Goal: Task Accomplishment & Management: Use online tool/utility

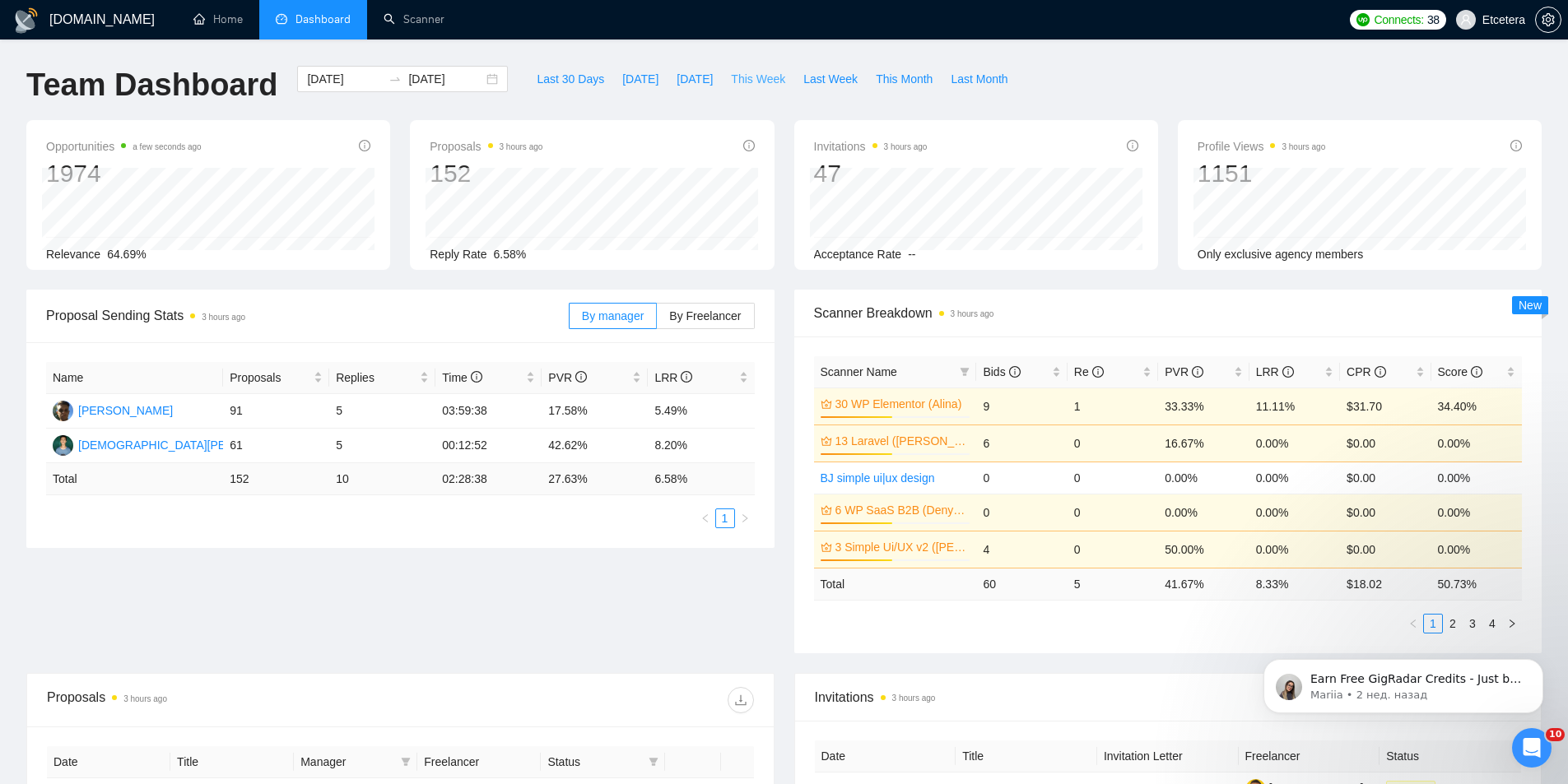
click at [751, 74] on span "This Week" at bounding box center [758, 79] width 55 height 18
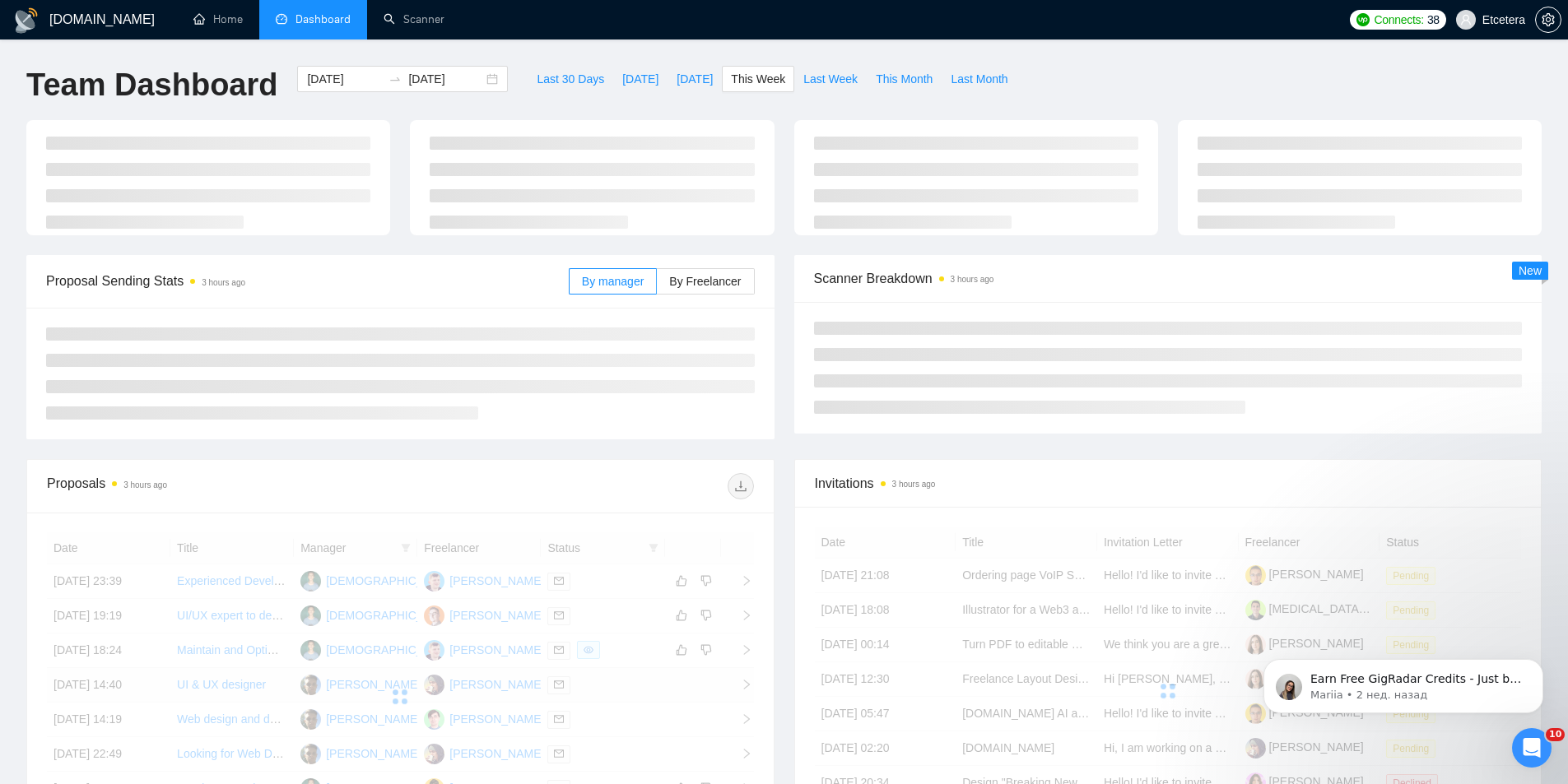
type input "[DATE]"
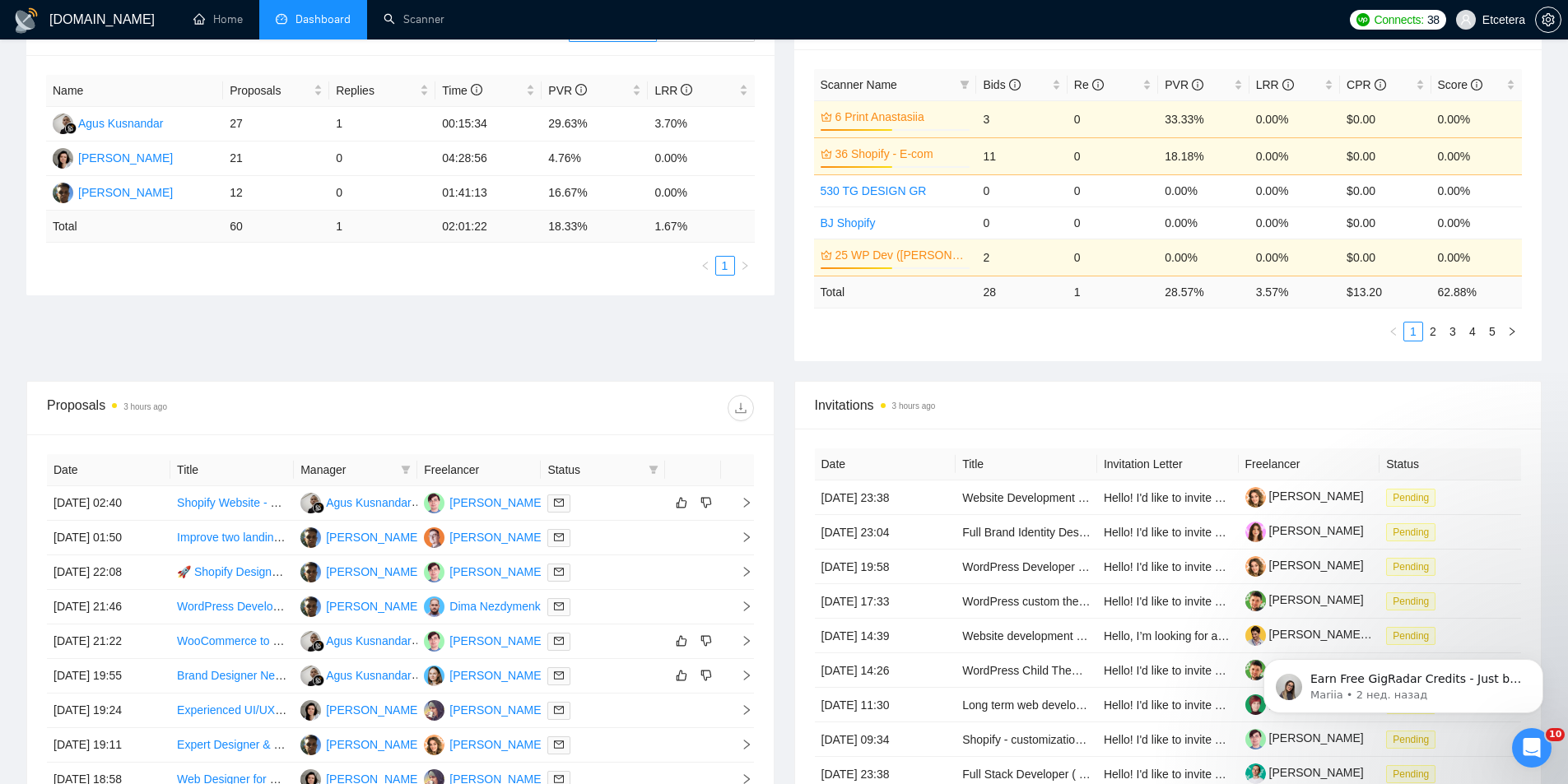
scroll to position [412, 0]
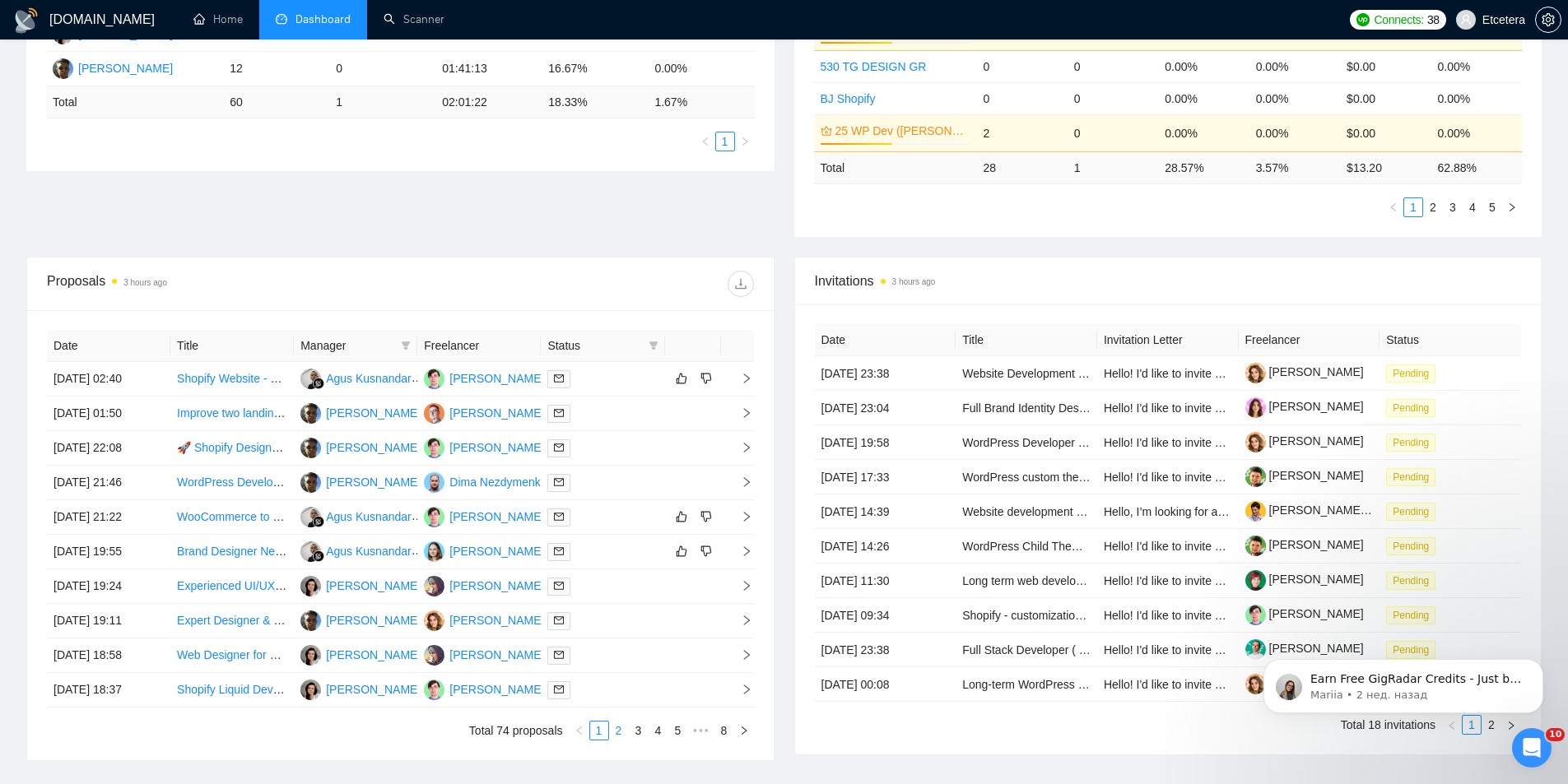
click at [620, 729] on link "2" at bounding box center [619, 730] width 18 height 18
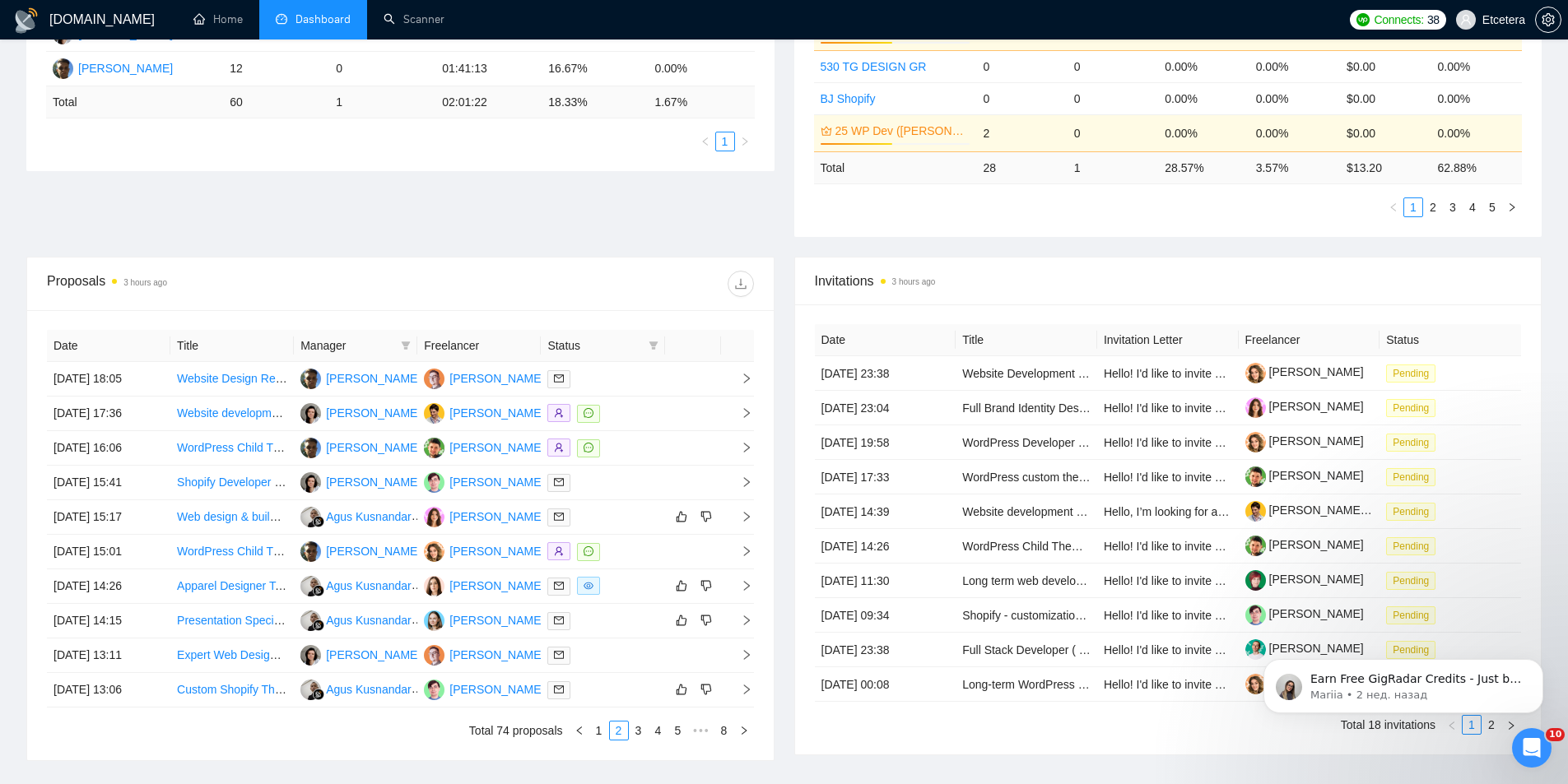
drag, startPoint x: 404, startPoint y: 343, endPoint x: 396, endPoint y: 352, distance: 12.0
click at [404, 343] on icon "filter" at bounding box center [406, 345] width 9 height 8
click at [340, 449] on span "[PERSON_NAME]" at bounding box center [350, 455] width 95 height 13
checkbox input "true"
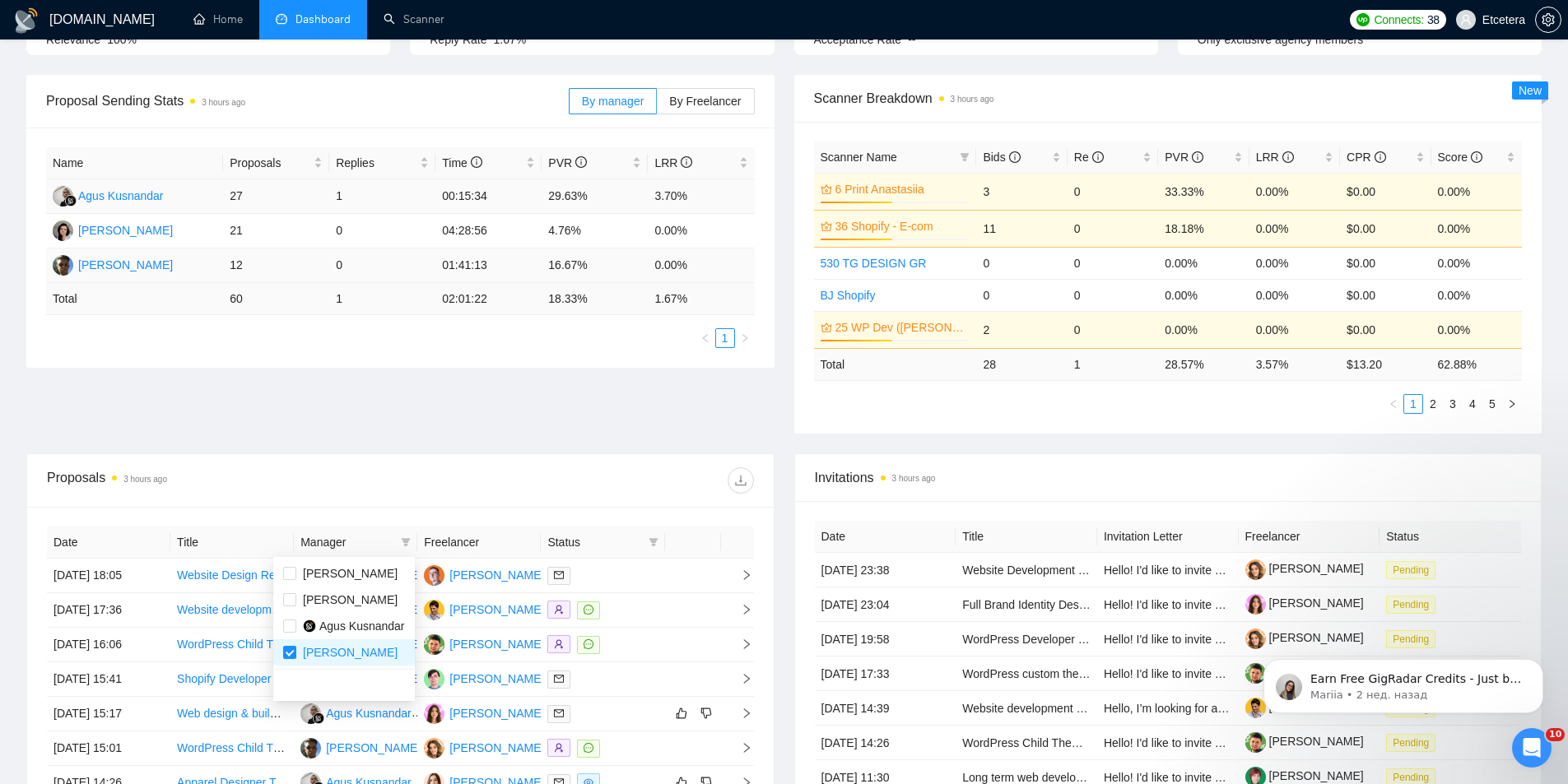
scroll to position [534, 0]
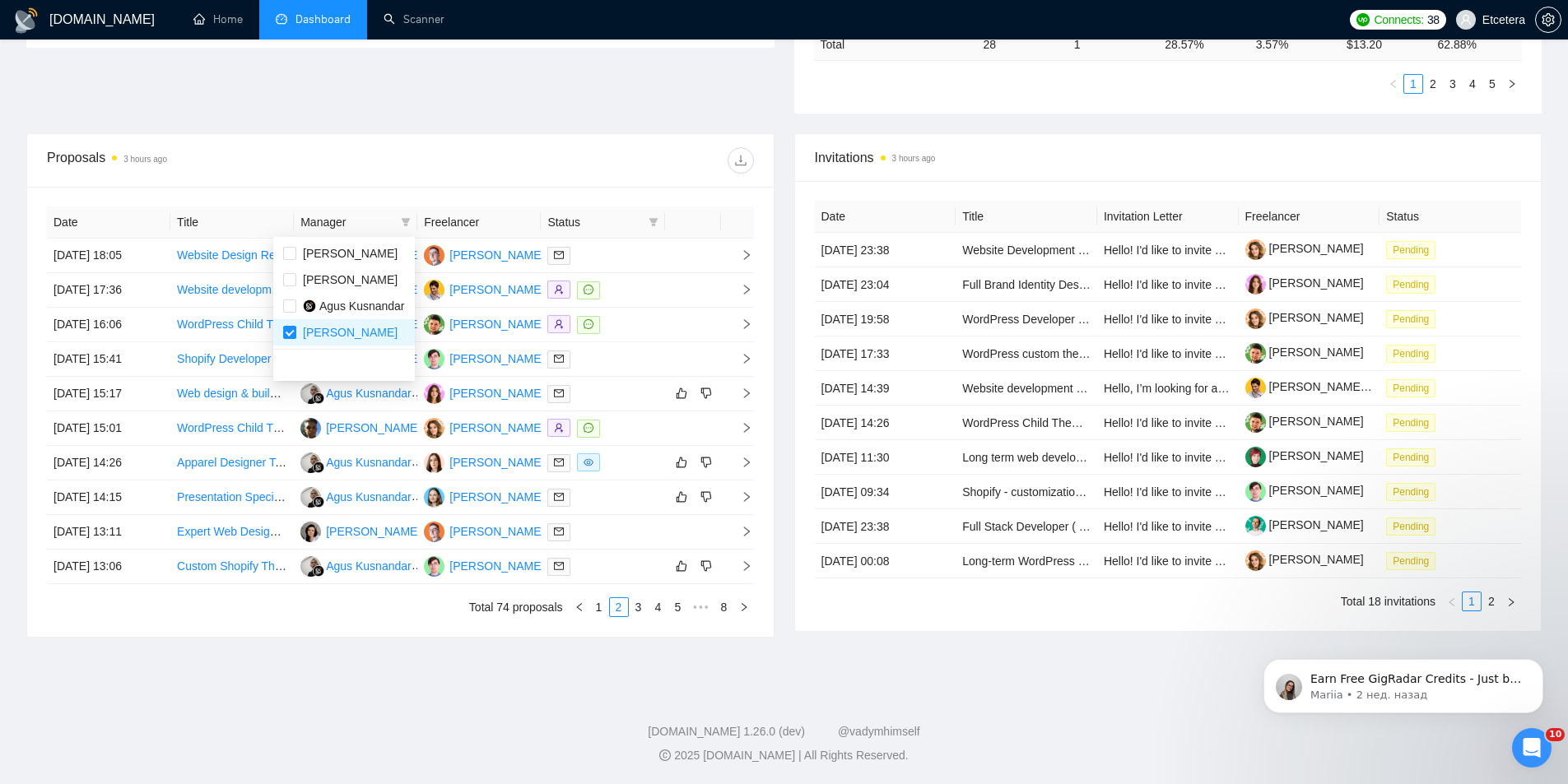
click at [510, 136] on div "Proposals 3 hours ago" at bounding box center [401, 161] width 707 height 53
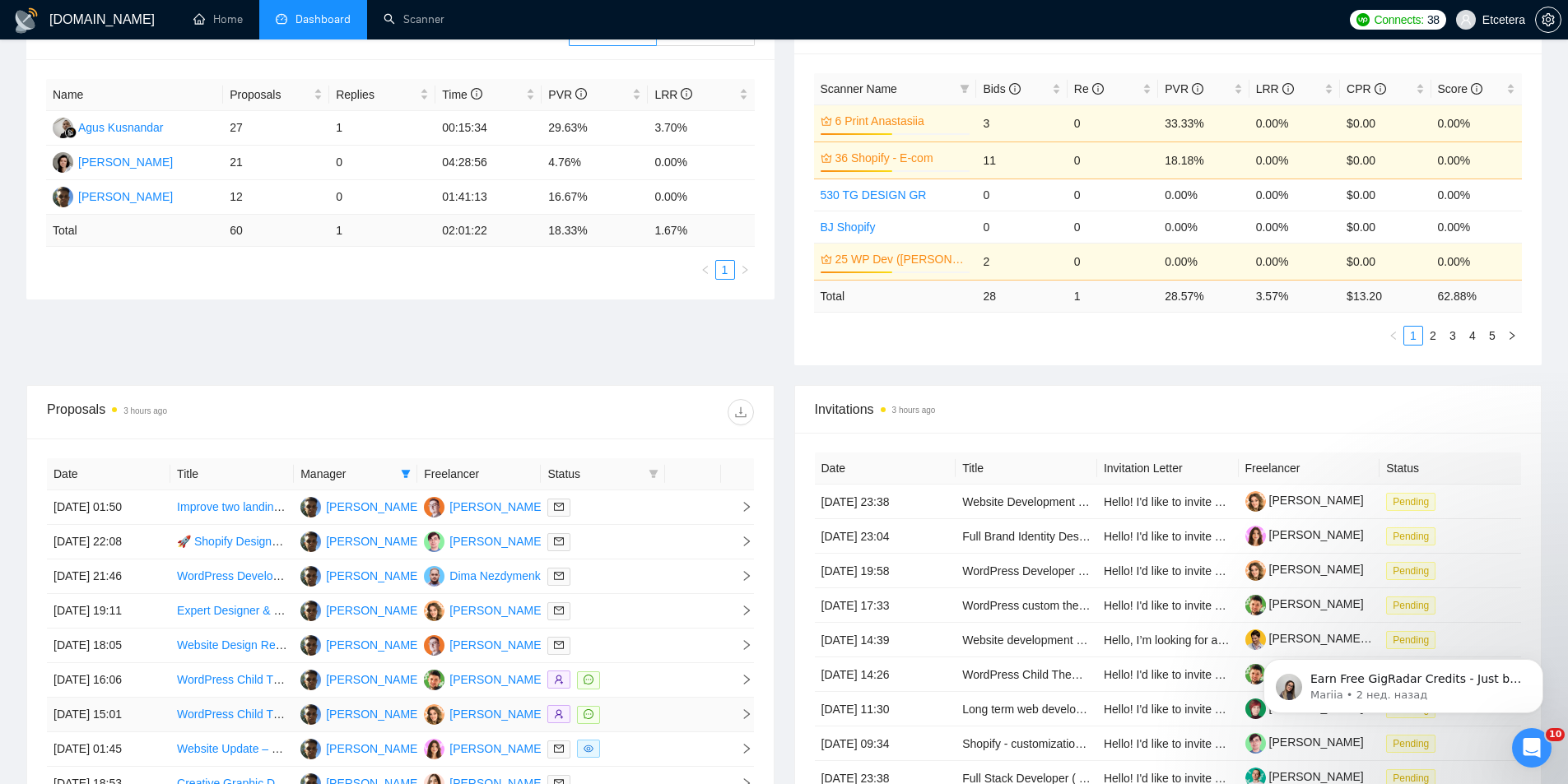
scroll to position [534, 0]
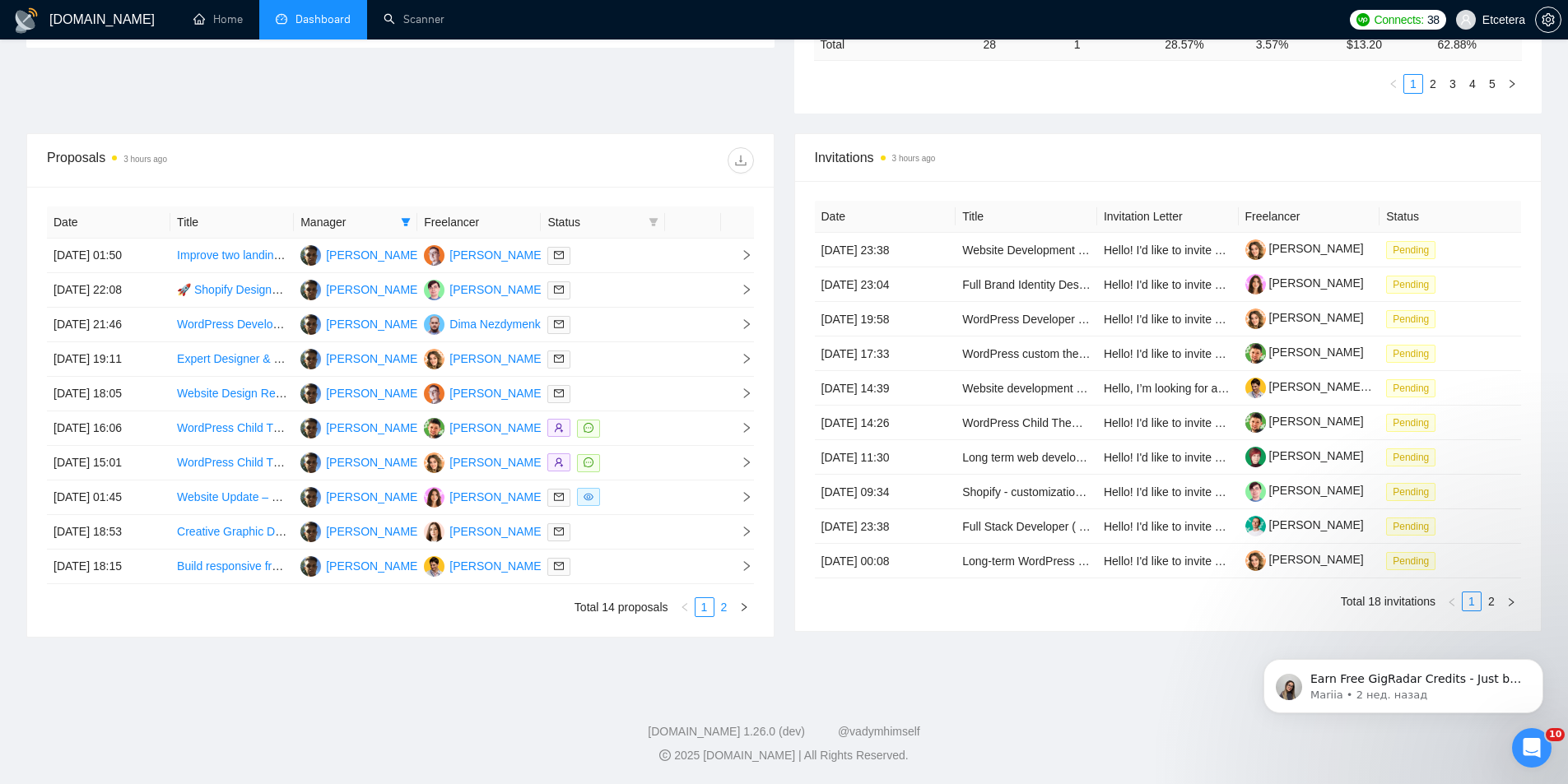
click at [724, 610] on link "2" at bounding box center [724, 607] width 18 height 18
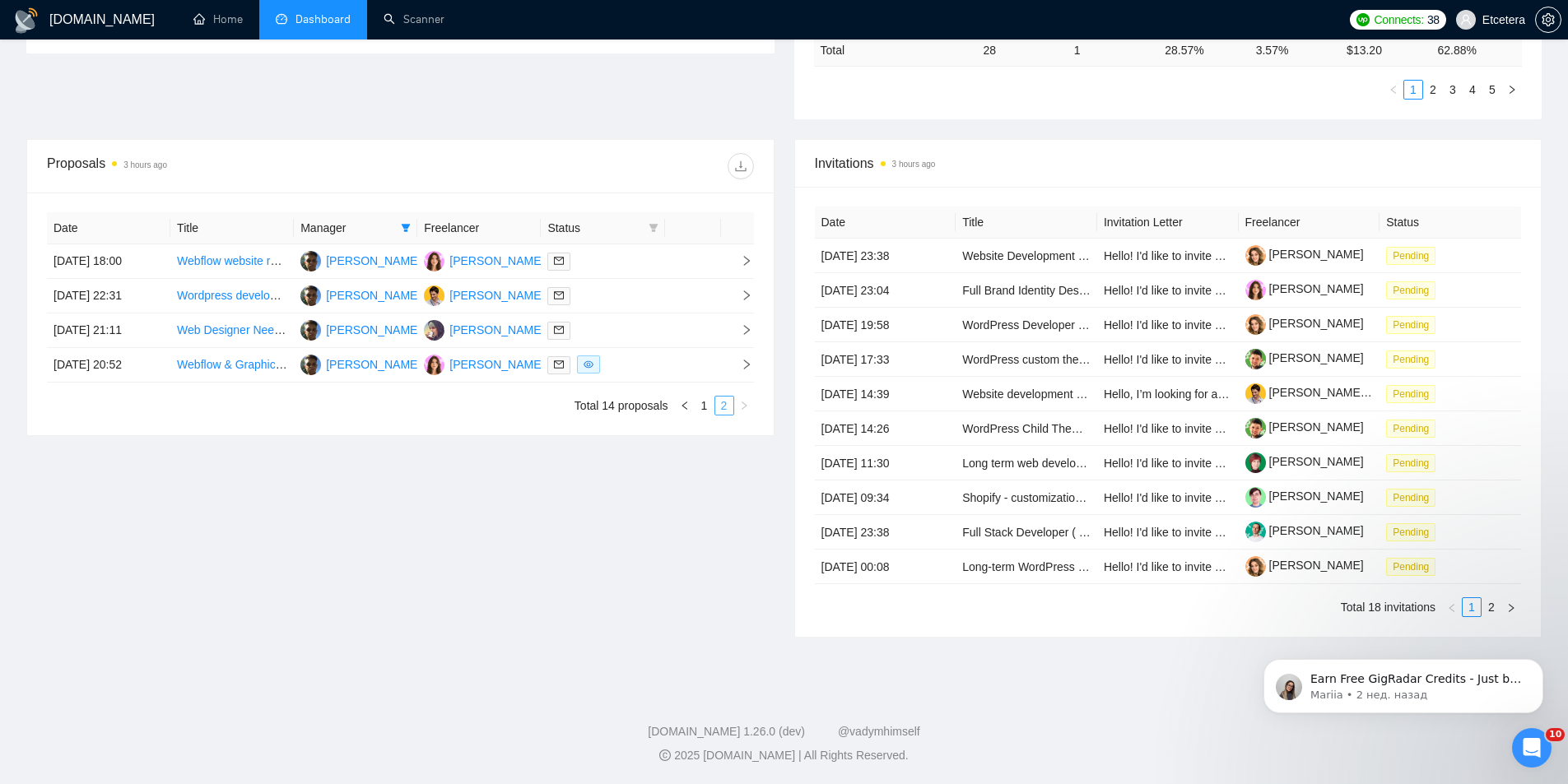
scroll to position [529, 0]
click at [704, 405] on link "1" at bounding box center [704, 405] width 18 height 18
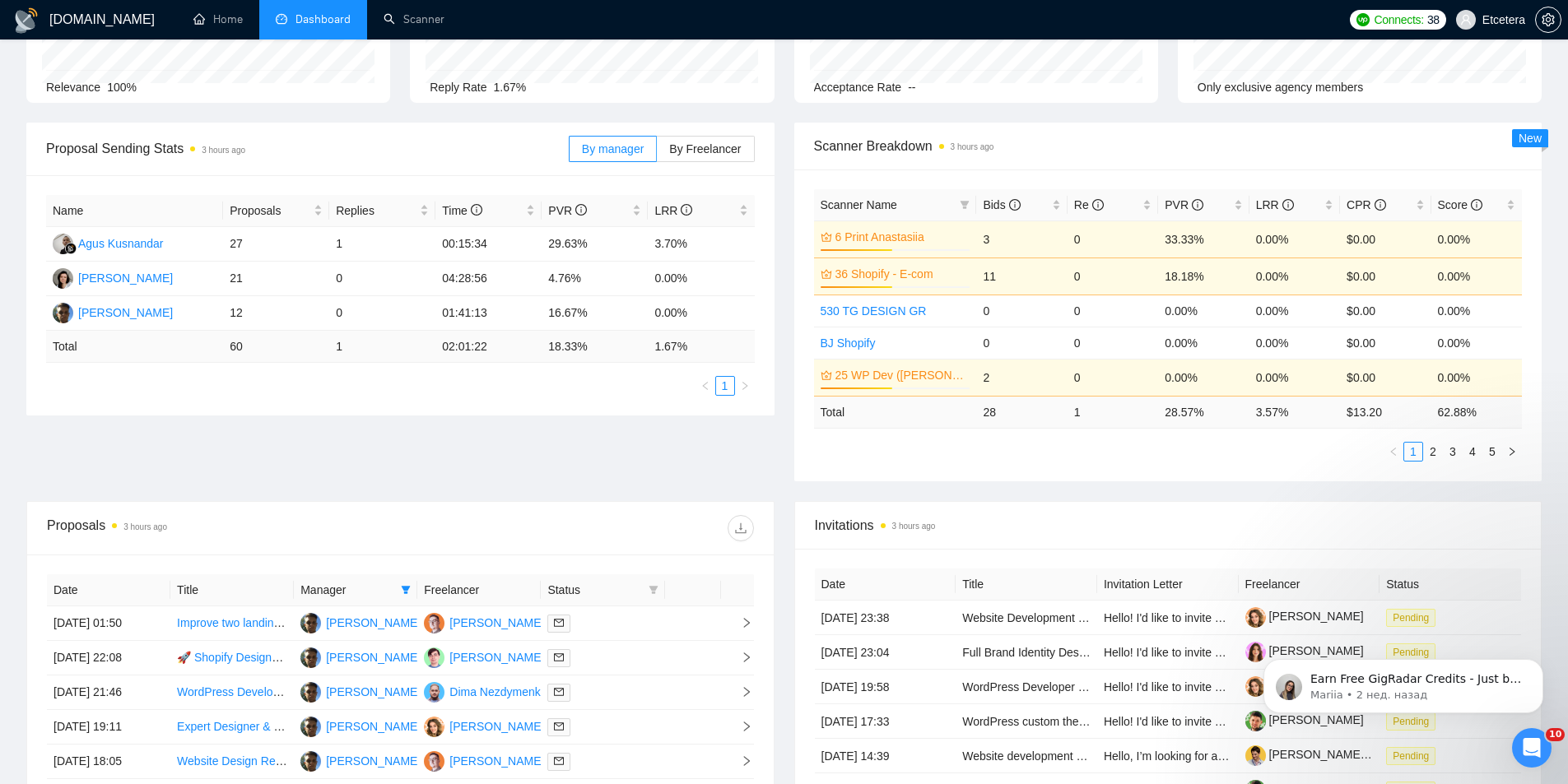
scroll to position [447, 0]
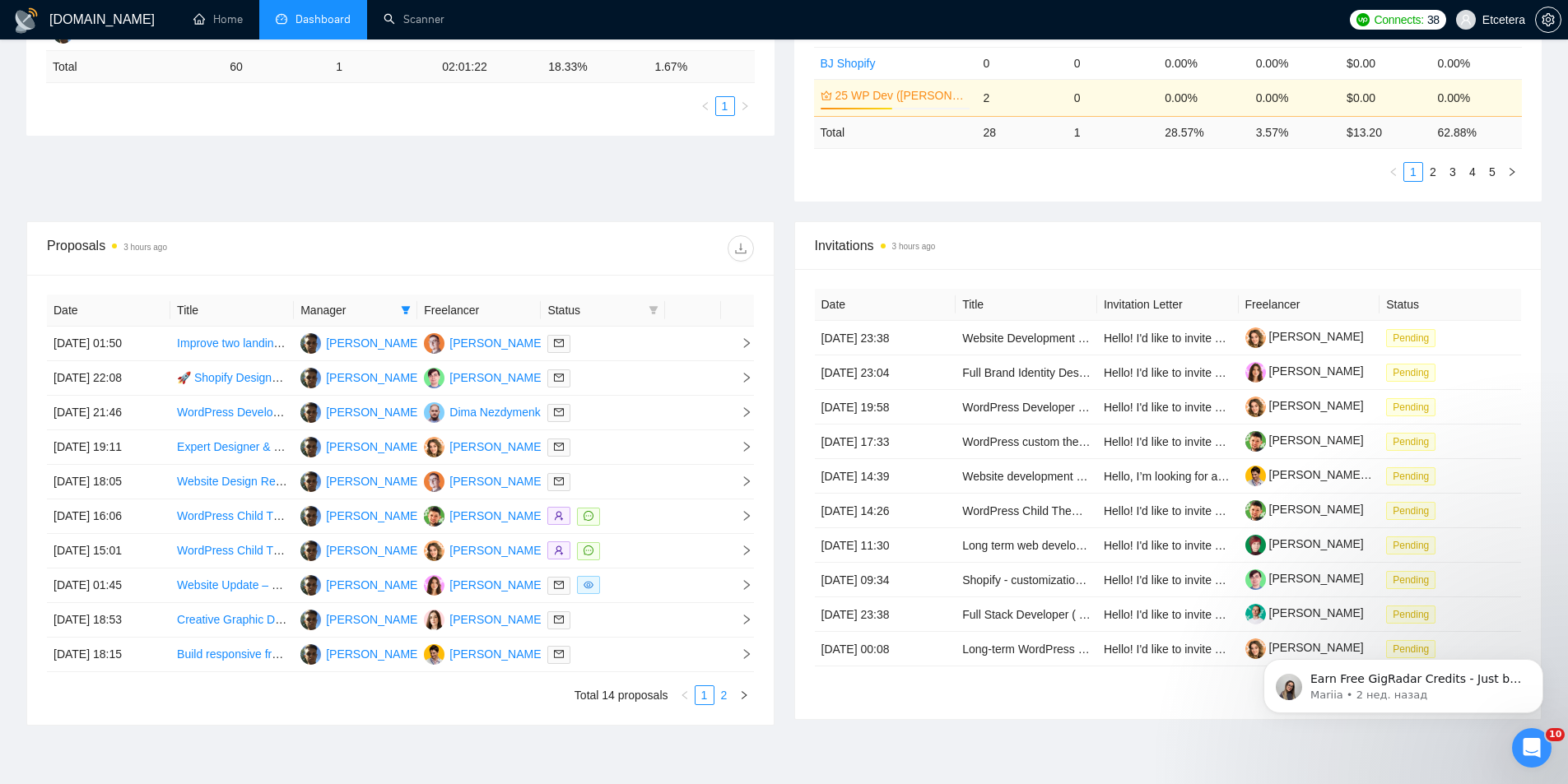
click at [721, 694] on link "2" at bounding box center [724, 695] width 18 height 18
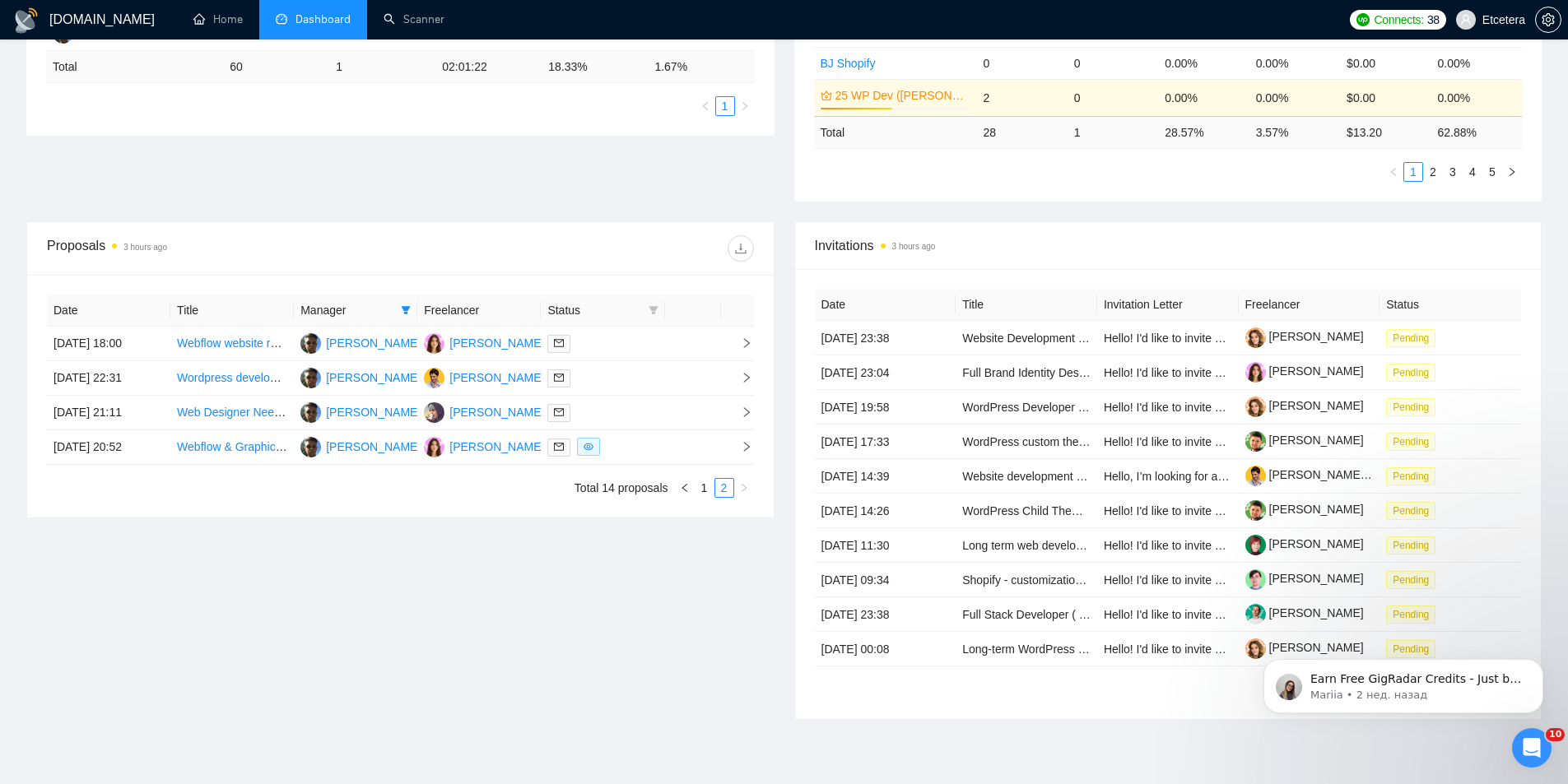
scroll to position [0, 0]
